Goal: Information Seeking & Learning: Find specific fact

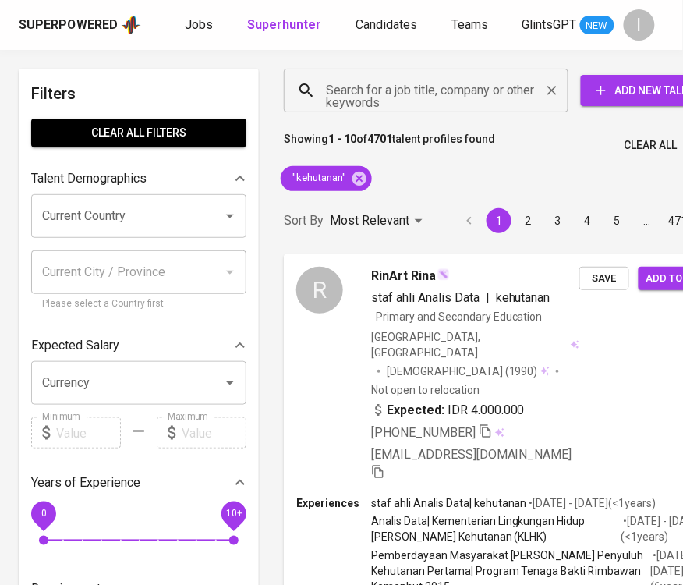
click at [429, 104] on input "Search for a job title, company or other keywords" at bounding box center [430, 91] width 216 height 30
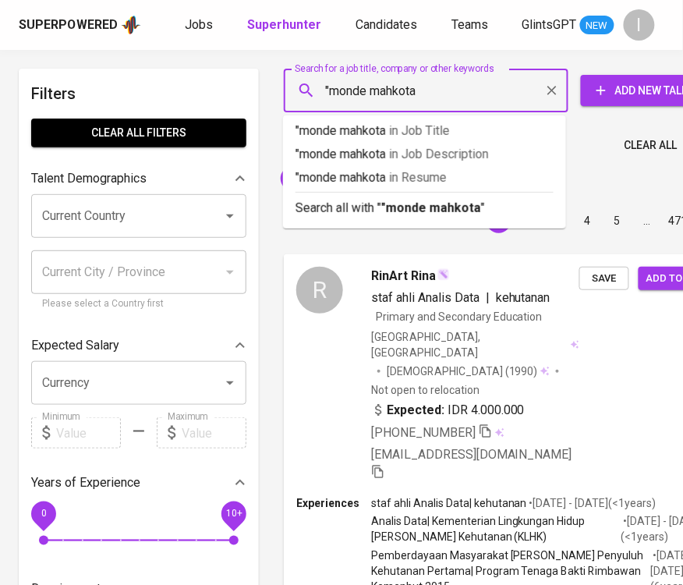
type input ""monde mahkota""
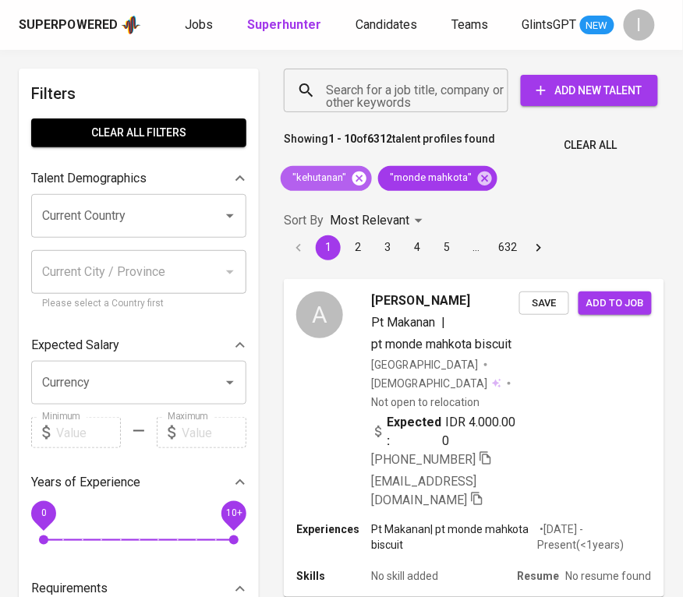
click at [363, 179] on icon at bounding box center [360, 178] width 14 height 14
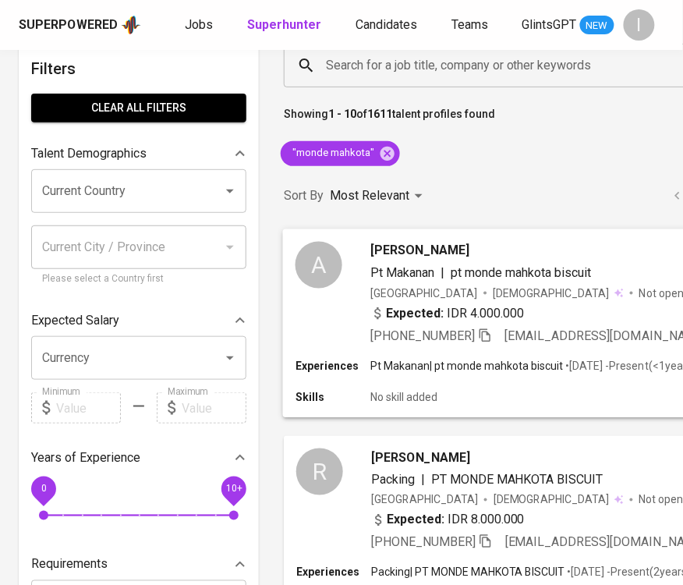
scroll to position [118, 0]
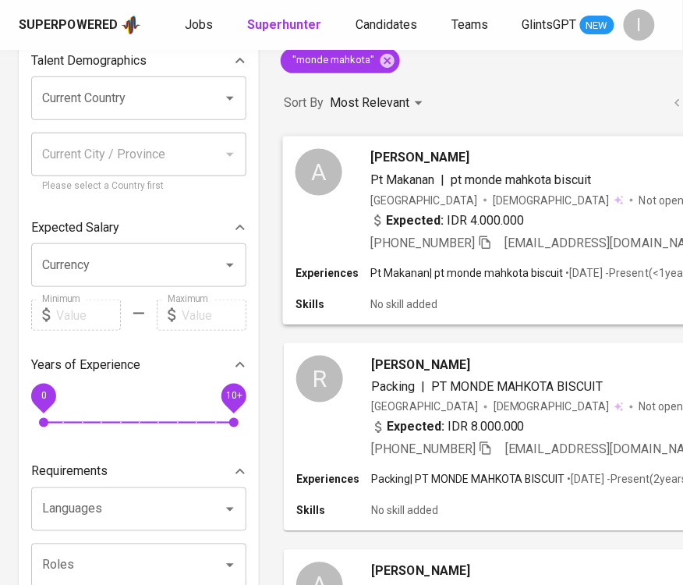
click at [660, 253] on div "[PHONE_NUMBER] [EMAIL_ADDRESS][DOMAIN_NAME]" at bounding box center [546, 243] width 353 height 19
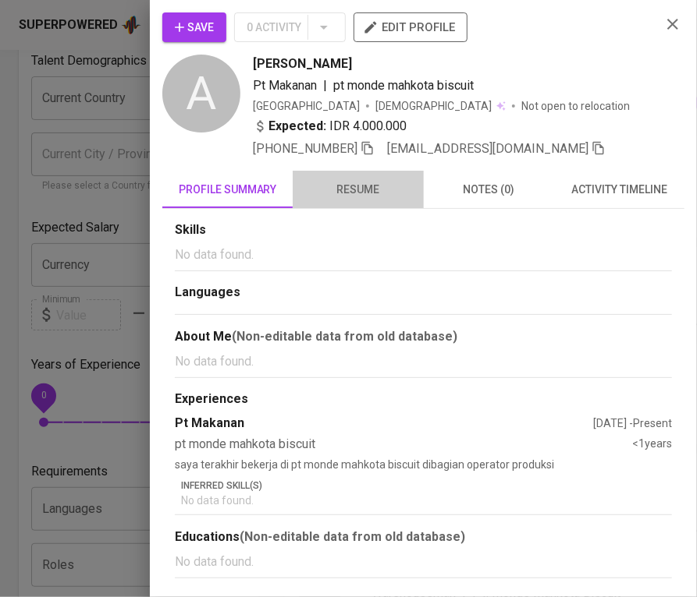
click at [347, 173] on button "resume" at bounding box center [357, 189] width 130 height 37
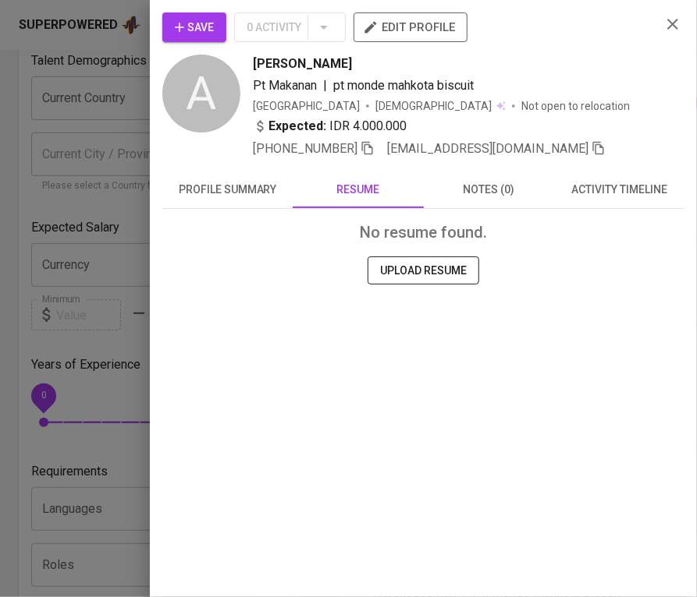
click at [682, 27] on icon "button" at bounding box center [672, 24] width 19 height 19
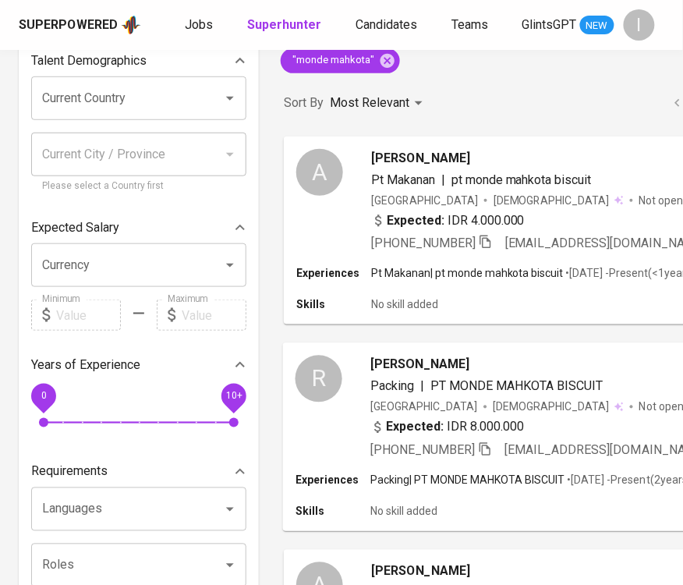
click at [640, 414] on p "Not open to relocation" at bounding box center [694, 407] width 108 height 16
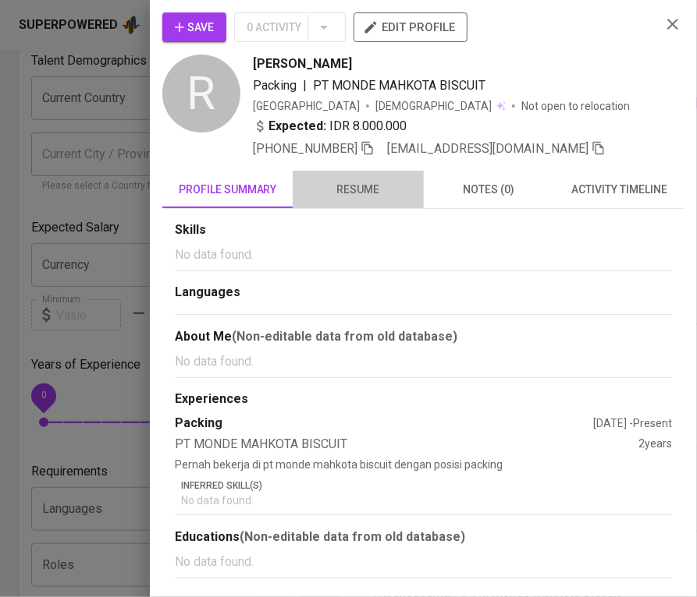
click at [358, 186] on span "resume" at bounding box center [358, 189] width 112 height 19
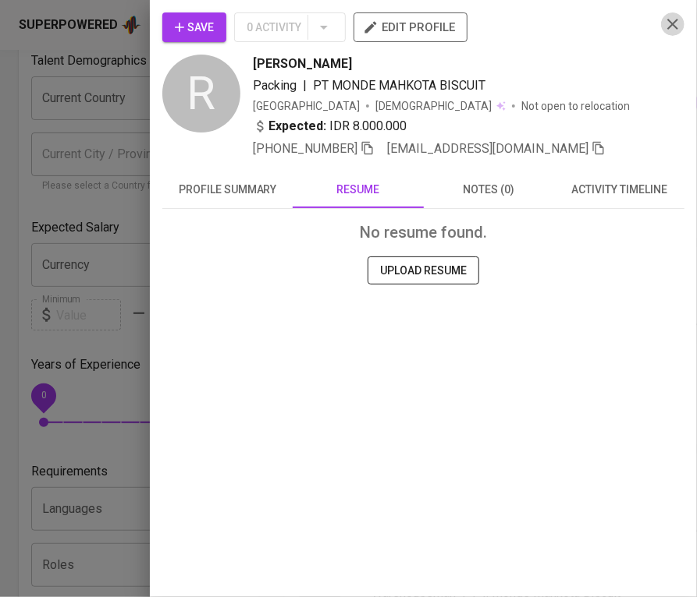
click at [677, 24] on icon "button" at bounding box center [672, 24] width 19 height 19
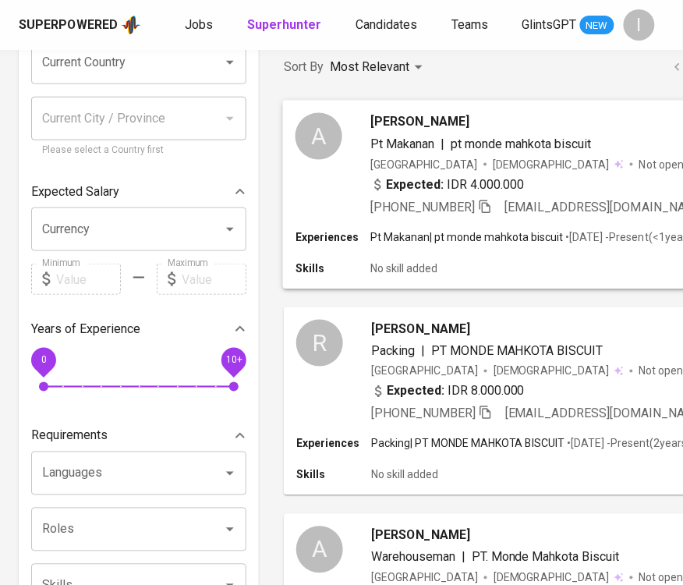
scroll to position [0, 0]
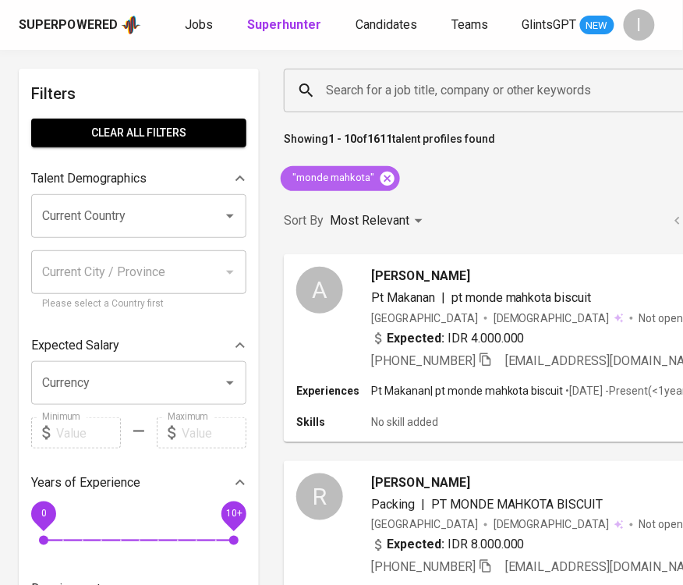
click at [388, 175] on icon at bounding box center [388, 178] width 14 height 14
click at [446, 61] on div "Search for a job title, company or other keywords Search for a job title, compa…" at bounding box center [605, 90] width 668 height 69
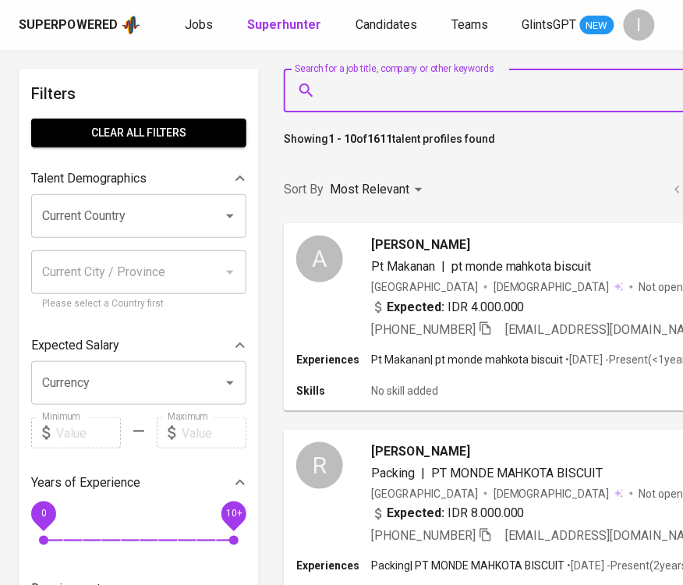
click at [450, 81] on input "Search for a job title, company or other keywords" at bounding box center [534, 91] width 424 height 30
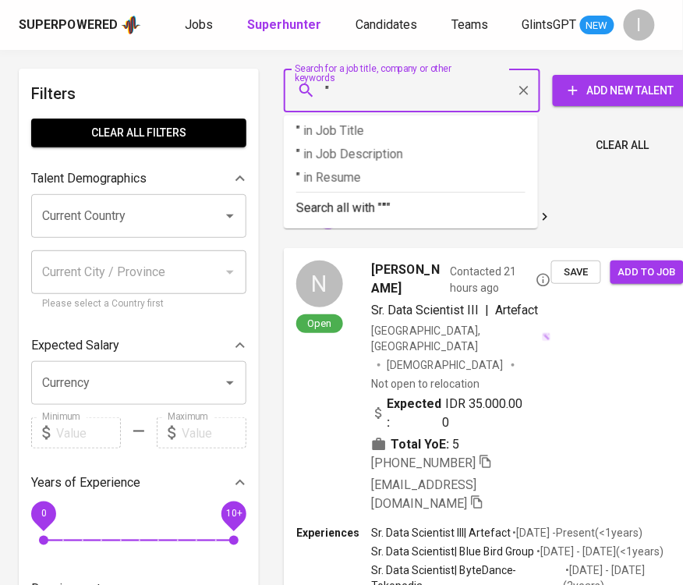
paste input "Toyo Tanso Indonesia"
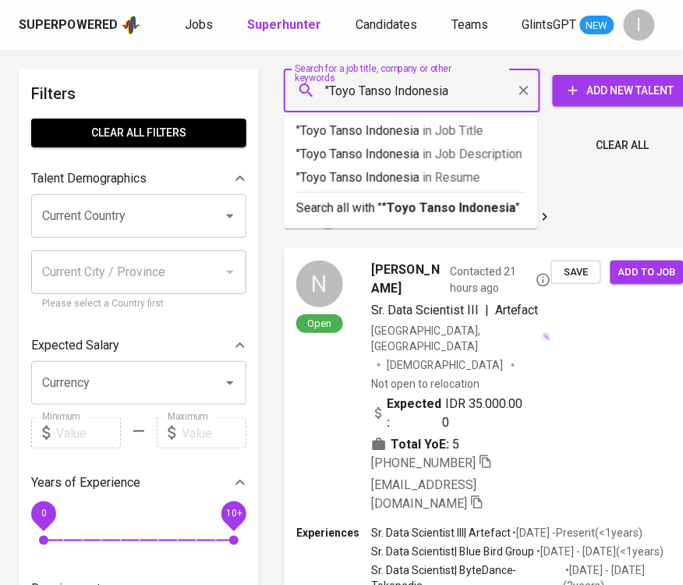
type input ""Toyo Tanso Indonesia""
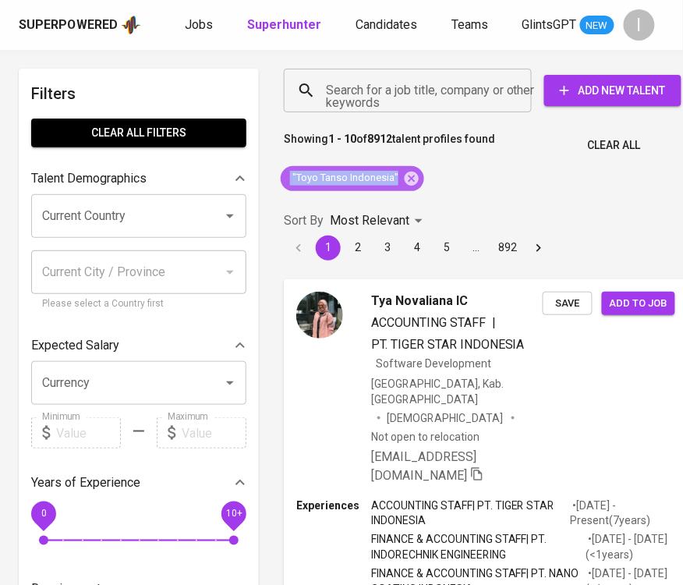
drag, startPoint x: 282, startPoint y: 175, endPoint x: 399, endPoint y: 179, distance: 117.1
click at [399, 179] on span ""Toyo Tanso Indonesia"" at bounding box center [344, 178] width 127 height 15
copy span ""Toyo Tanso Indonesia""
click at [393, 92] on input "Search for a job title, company or other keywords" at bounding box center [411, 91] width 179 height 30
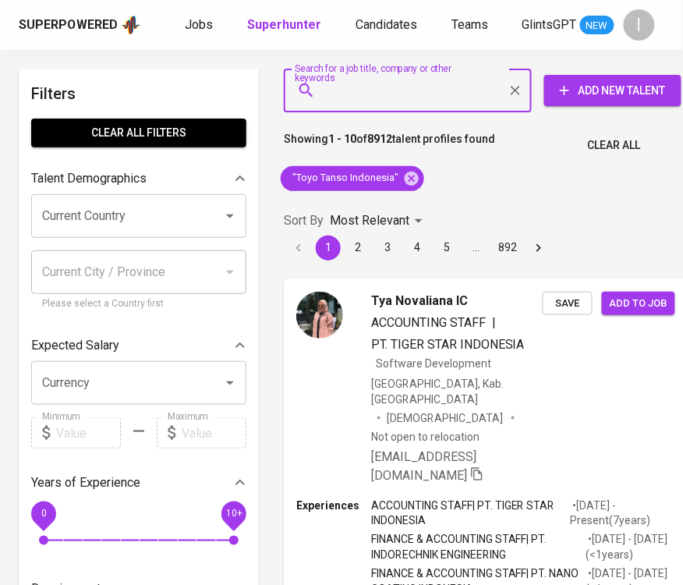
paste input ""Toyo Tanso Indonesia""
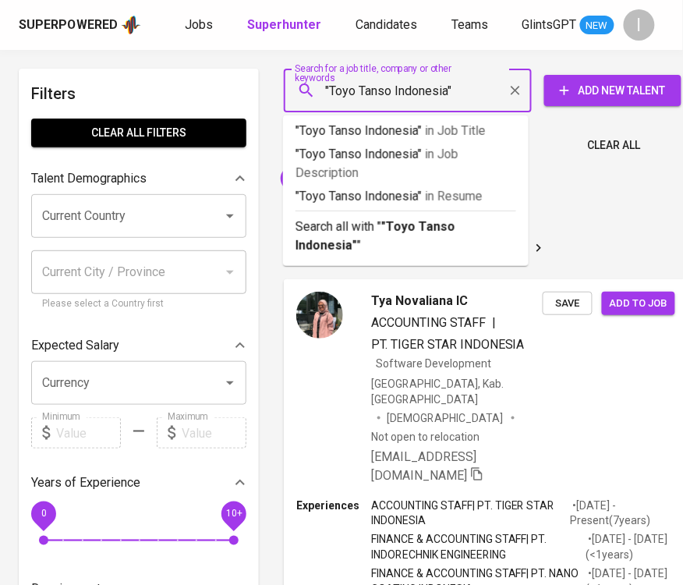
click at [417, 88] on input ""Toyo Tanso Indonesia"" at bounding box center [411, 91] width 179 height 30
type input ""Toyo Tanso""
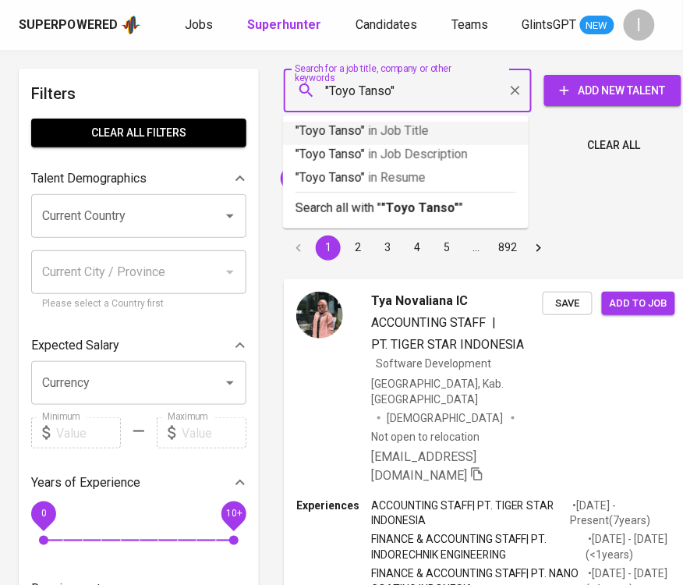
click at [463, 97] on input ""Toyo Tanso"" at bounding box center [411, 91] width 179 height 30
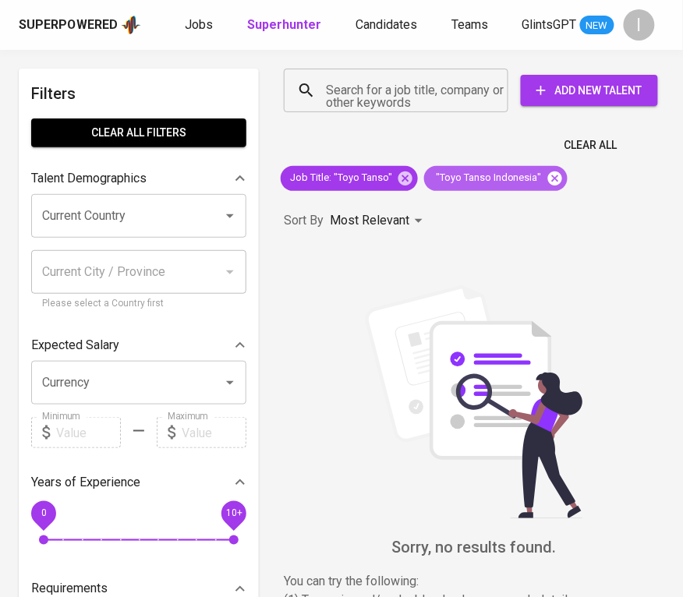
click at [548, 179] on icon at bounding box center [555, 178] width 14 height 14
click at [411, 101] on input "Search for a job title, company or other keywords" at bounding box center [400, 91] width 156 height 30
